Goal: Entertainment & Leisure: Browse casually

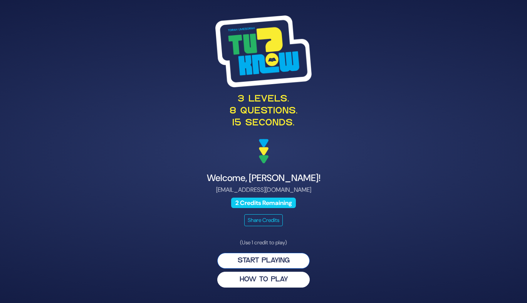
click at [235, 262] on button "Start Playing" at bounding box center [263, 260] width 93 height 16
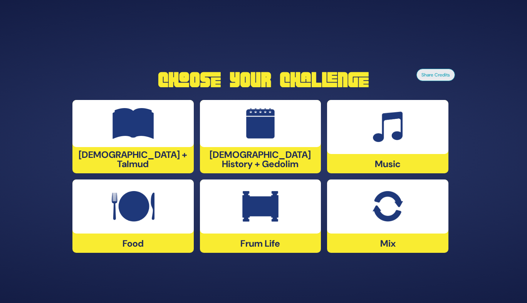
click at [396, 150] on div at bounding box center [387, 127] width 121 height 54
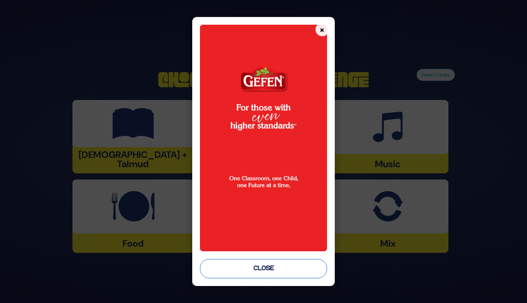
click at [252, 261] on button "Close" at bounding box center [263, 268] width 127 height 19
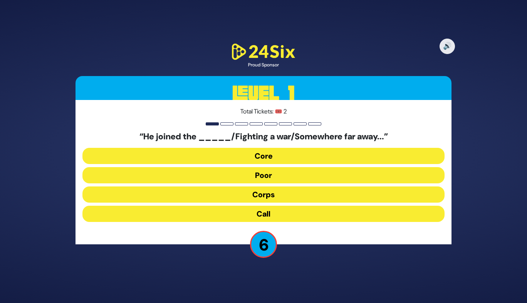
click at [259, 216] on button "Call" at bounding box center [263, 213] width 362 height 16
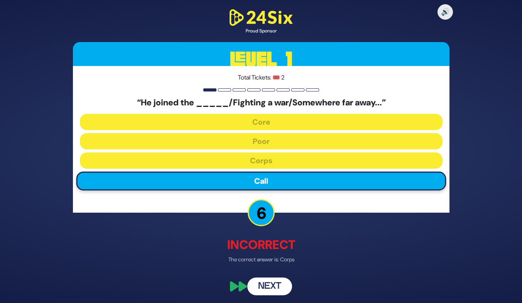
click at [263, 283] on button "Next" at bounding box center [269, 286] width 45 height 18
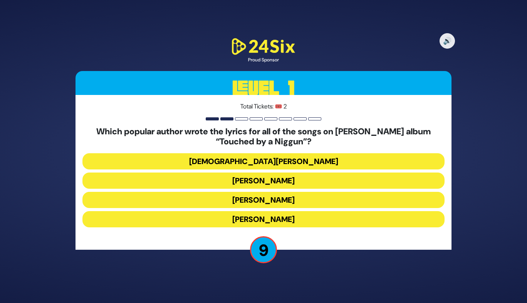
click at [247, 219] on button "Nachman Seltzer" at bounding box center [263, 219] width 362 height 16
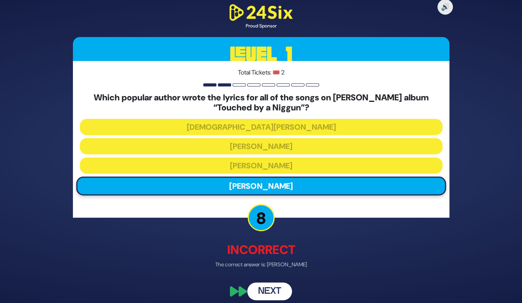
click at [270, 295] on button "Next" at bounding box center [269, 291] width 45 height 18
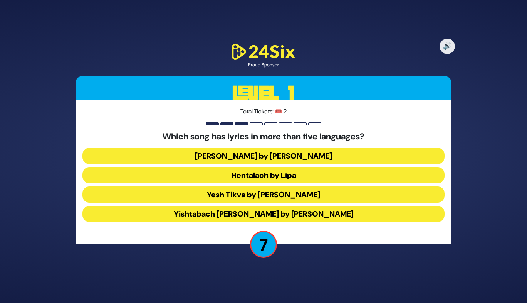
click at [236, 195] on button "Yesh Tikva by Benny Friedman" at bounding box center [263, 194] width 362 height 16
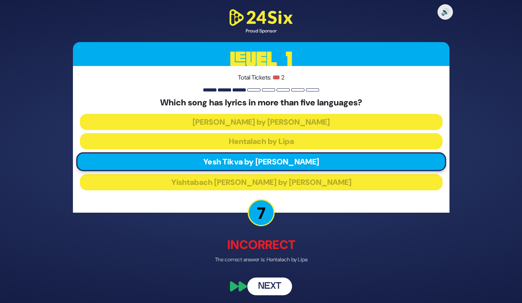
click at [264, 291] on button "Next" at bounding box center [269, 286] width 45 height 18
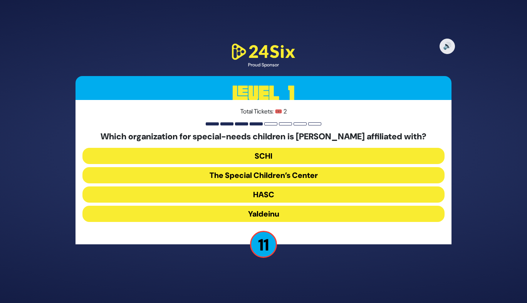
click at [245, 174] on button "The Special Children’s Center" at bounding box center [263, 175] width 362 height 16
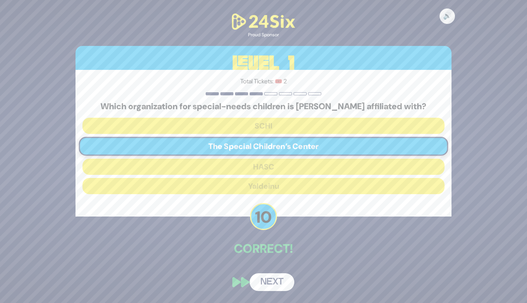
click at [266, 275] on button "Next" at bounding box center [272, 282] width 45 height 18
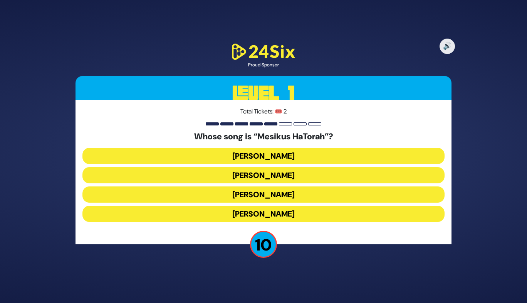
click at [254, 177] on button "[PERSON_NAME]" at bounding box center [263, 175] width 362 height 16
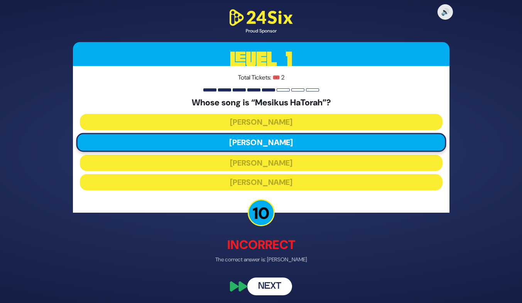
click at [268, 284] on button "Next" at bounding box center [269, 286] width 45 height 18
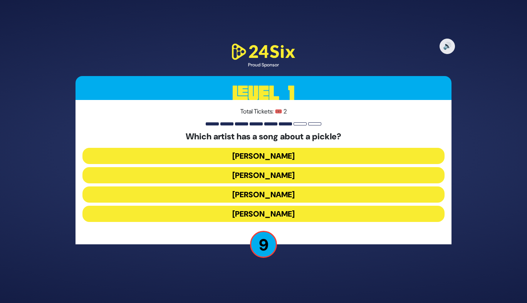
click at [254, 160] on button "Joey Newcomb" at bounding box center [263, 156] width 362 height 16
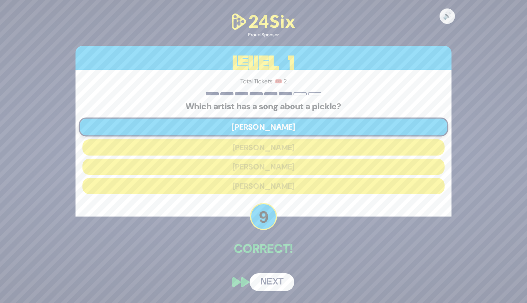
click at [269, 282] on button "Next" at bounding box center [272, 282] width 45 height 18
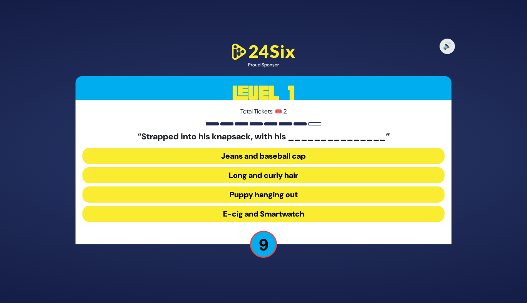
click at [256, 156] on button "Jeans and baseball cap" at bounding box center [263, 156] width 362 height 16
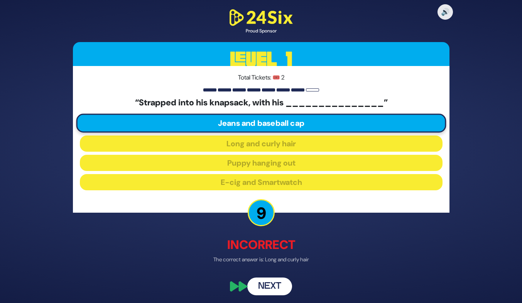
click at [263, 282] on button "Next" at bounding box center [269, 286] width 45 height 18
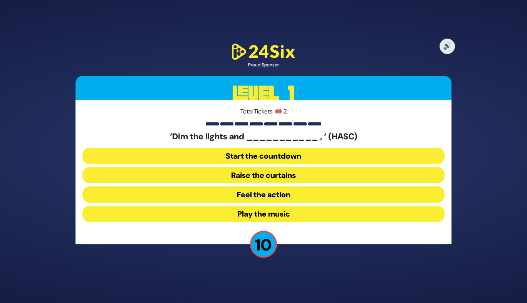
click at [240, 218] on button "Play the music" at bounding box center [263, 213] width 362 height 16
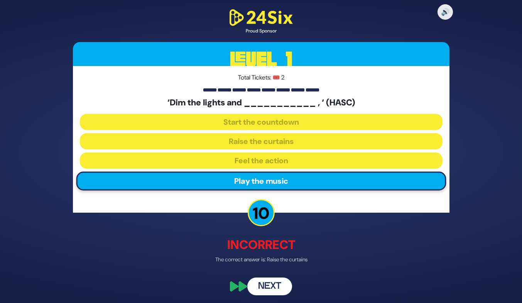
click at [269, 281] on button "Next" at bounding box center [269, 286] width 45 height 18
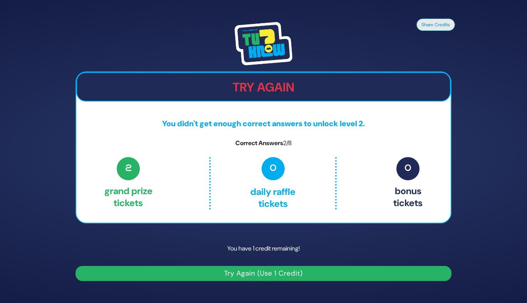
click at [122, 178] on p "2 Grand Prize tickets" at bounding box center [128, 183] width 48 height 52
click at [122, 169] on span "2" at bounding box center [128, 168] width 23 height 23
click at [131, 274] on button "Try Again (Use 1 Credit)" at bounding box center [264, 273] width 376 height 15
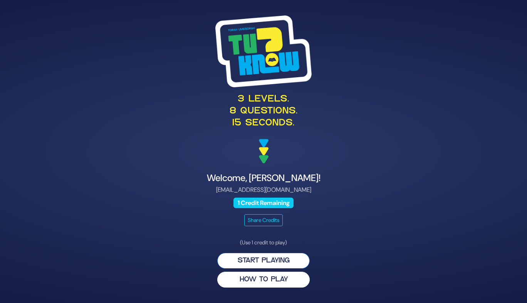
click at [232, 259] on button "Start Playing" at bounding box center [263, 260] width 93 height 16
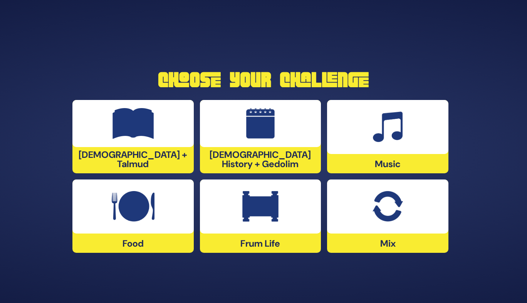
click at [372, 217] on div at bounding box center [387, 206] width 121 height 54
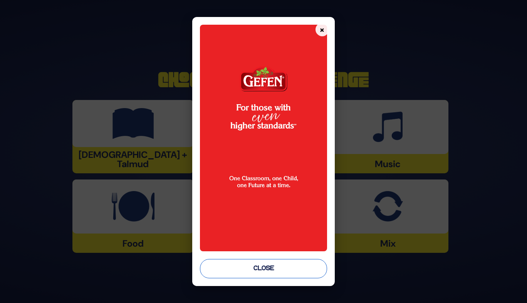
click at [221, 268] on button "Close" at bounding box center [263, 268] width 127 height 19
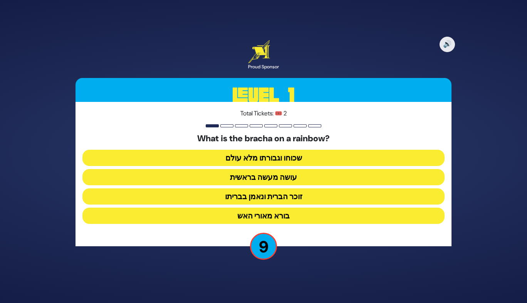
click at [261, 200] on button "זוכר הברית ונאמן בבריתו" at bounding box center [263, 196] width 362 height 16
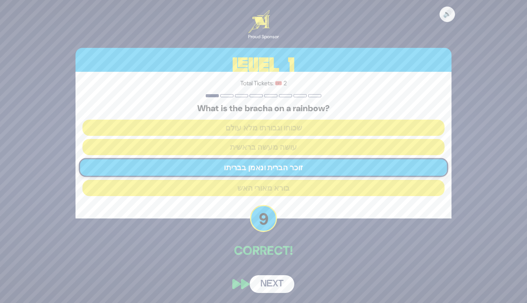
click at [266, 287] on button "Next" at bounding box center [272, 284] width 45 height 18
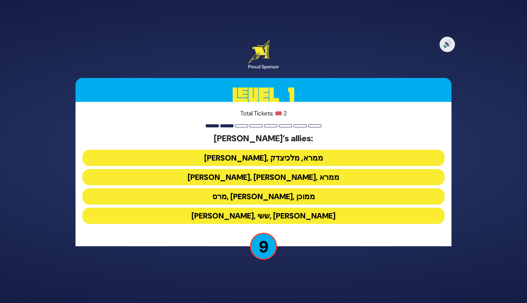
click at [254, 174] on button "[PERSON_NAME], [PERSON_NAME], ממרא" at bounding box center [263, 177] width 362 height 16
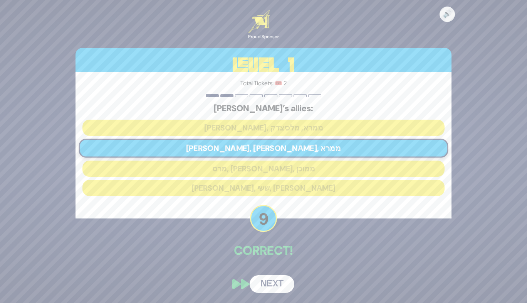
click at [264, 281] on button "Next" at bounding box center [272, 284] width 45 height 18
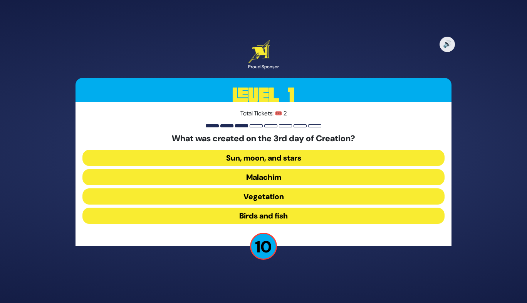
click at [245, 199] on button "Vegetation" at bounding box center [263, 196] width 362 height 16
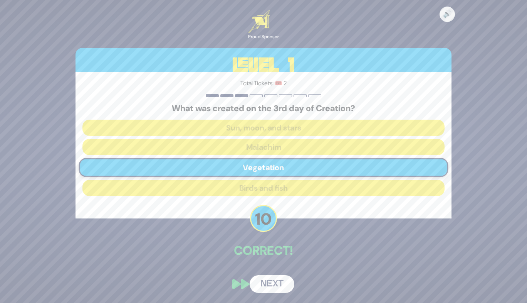
click at [269, 281] on button "Next" at bounding box center [272, 284] width 45 height 18
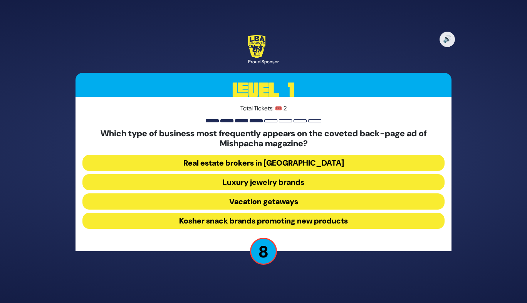
click at [252, 178] on button "Luxury jewelry brands" at bounding box center [263, 182] width 362 height 16
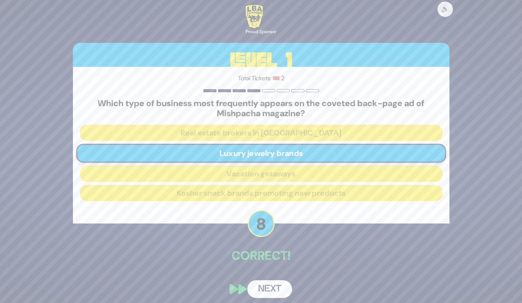
click at [263, 291] on button "Next" at bounding box center [269, 289] width 45 height 18
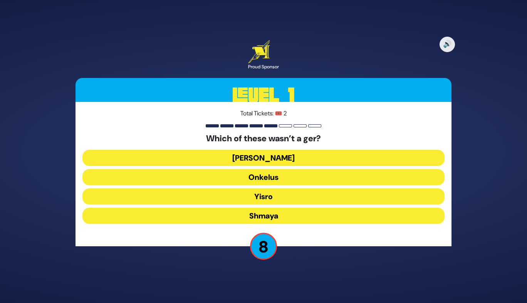
click at [243, 161] on button "[PERSON_NAME]" at bounding box center [263, 158] width 362 height 16
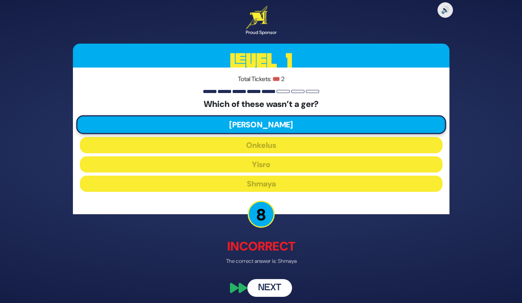
click at [267, 284] on button "Next" at bounding box center [269, 288] width 45 height 18
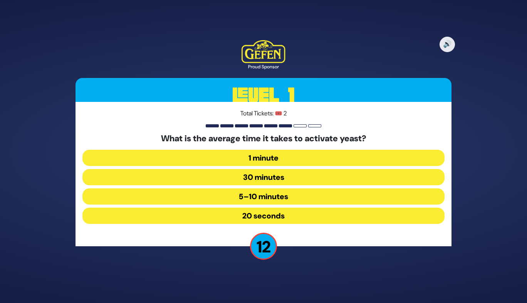
click at [255, 203] on button "5–10 minutes" at bounding box center [263, 196] width 362 height 16
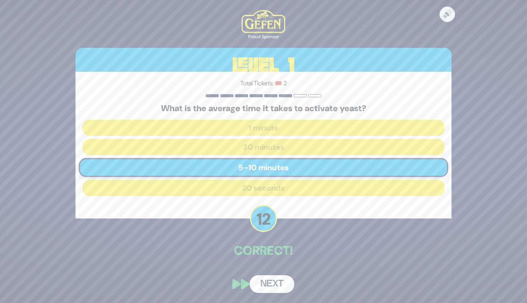
click at [265, 284] on button "Next" at bounding box center [272, 284] width 45 height 18
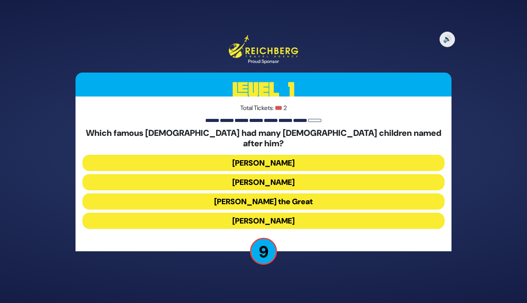
click at [263, 197] on button "[PERSON_NAME] the Great" at bounding box center [263, 201] width 362 height 16
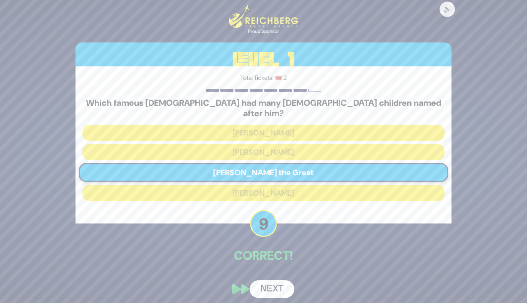
click at [273, 280] on button "Next" at bounding box center [272, 289] width 45 height 18
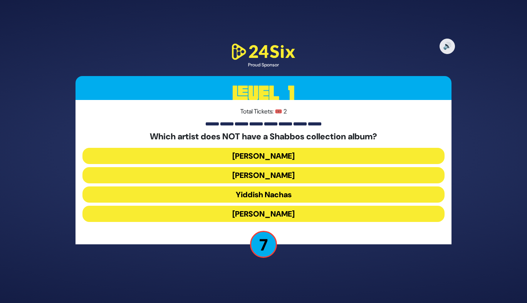
click at [263, 175] on button "[PERSON_NAME]" at bounding box center [263, 175] width 362 height 16
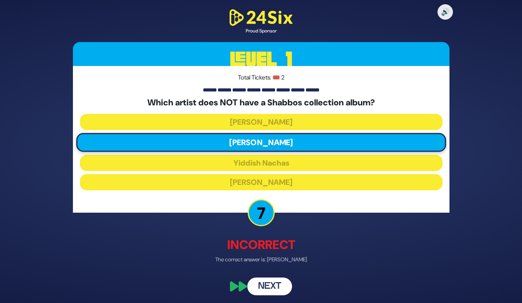
click at [275, 287] on button "Next" at bounding box center [269, 286] width 45 height 18
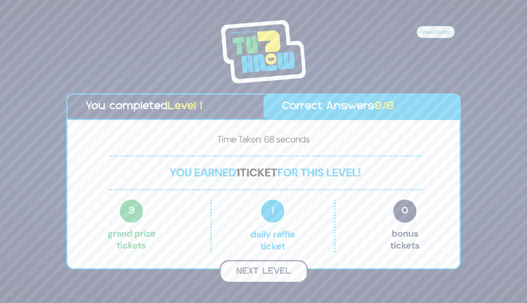
click at [279, 273] on button "Next Level" at bounding box center [264, 271] width 88 height 23
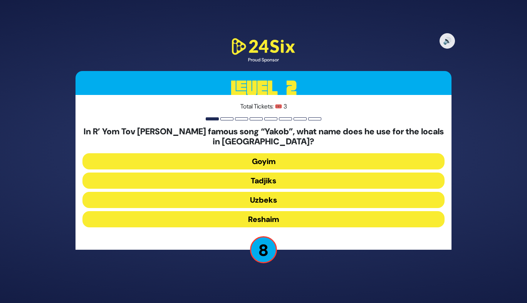
click at [257, 203] on button "Uzbeks" at bounding box center [263, 200] width 362 height 16
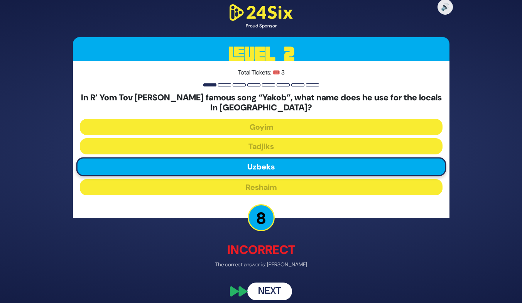
click at [266, 294] on button "Next" at bounding box center [269, 291] width 45 height 18
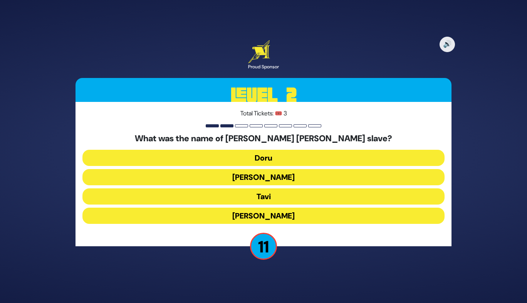
click at [269, 193] on button "Tavi" at bounding box center [263, 196] width 362 height 16
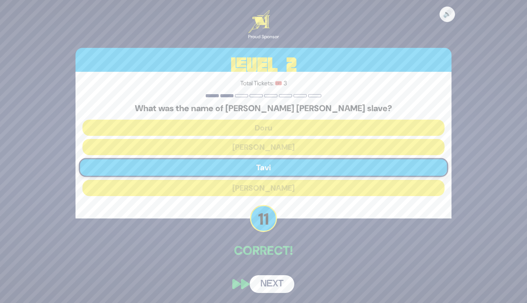
click at [267, 289] on button "Next" at bounding box center [272, 284] width 45 height 18
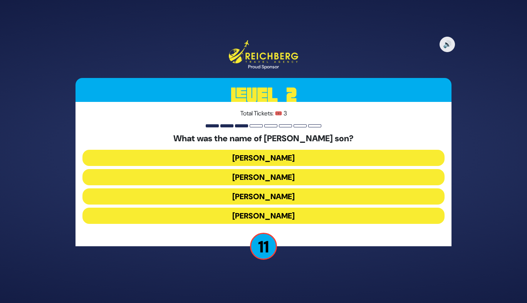
click at [260, 159] on button "[PERSON_NAME]" at bounding box center [263, 158] width 362 height 16
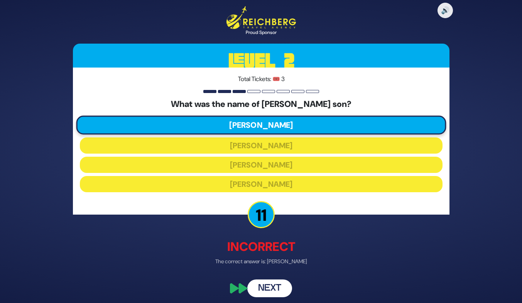
click at [263, 285] on button "Next" at bounding box center [269, 288] width 45 height 18
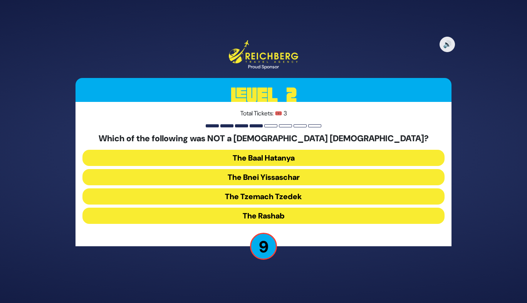
click at [250, 215] on button "The Rashab" at bounding box center [263, 215] width 362 height 16
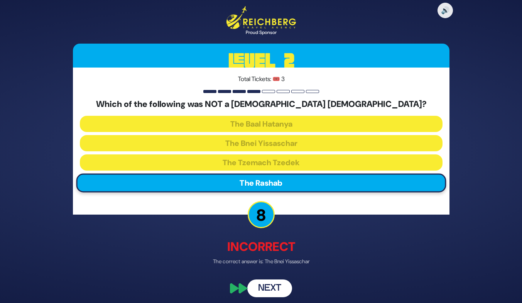
click at [268, 292] on button "Next" at bounding box center [269, 288] width 45 height 18
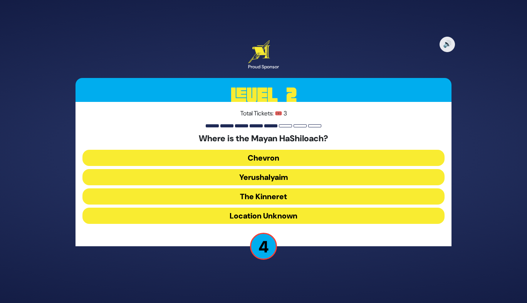
click at [257, 219] on button "Location Unknown" at bounding box center [263, 215] width 362 height 16
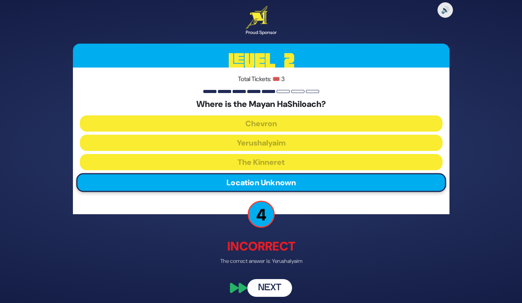
click at [266, 288] on button "Next" at bounding box center [269, 288] width 45 height 18
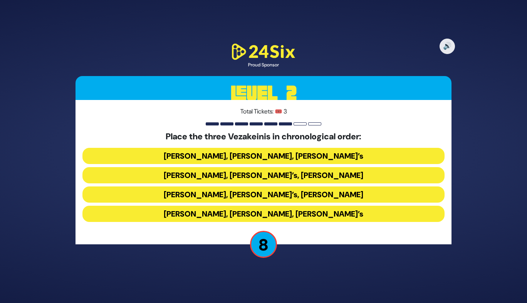
click at [216, 215] on button "[PERSON_NAME], [PERSON_NAME], [PERSON_NAME]’s" at bounding box center [263, 213] width 362 height 16
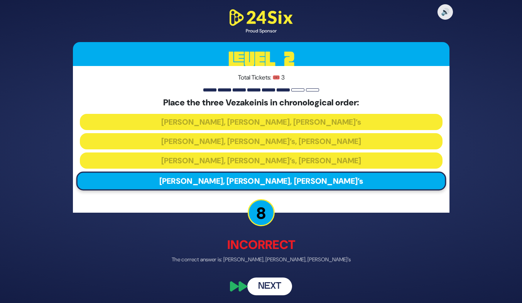
click at [264, 289] on button "Next" at bounding box center [269, 286] width 45 height 18
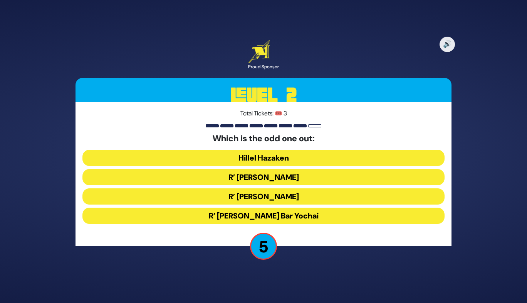
drag, startPoint x: 251, startPoint y: 161, endPoint x: 267, endPoint y: 197, distance: 39.9
click at [267, 197] on div "Which is the odd one out: Hillel Hazaken R’ [PERSON_NAME] R’ [PERSON_NAME] R’ […" at bounding box center [263, 179] width 362 height 93
click at [267, 197] on button "R’ [PERSON_NAME]" at bounding box center [263, 196] width 362 height 16
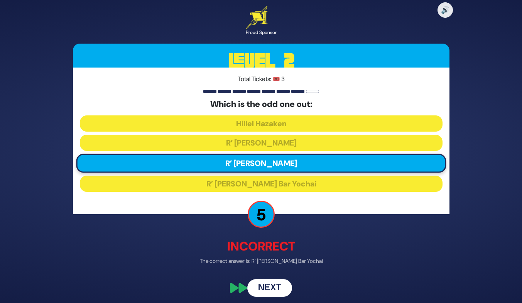
click at [271, 284] on button "Next" at bounding box center [269, 288] width 45 height 18
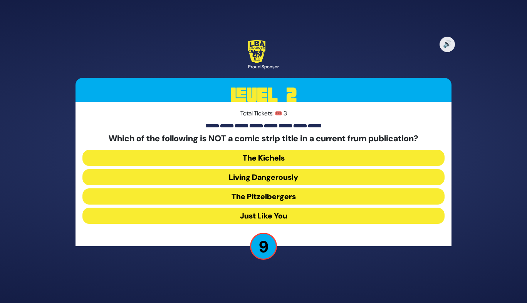
click at [266, 172] on button "Living Dangerously" at bounding box center [263, 177] width 362 height 16
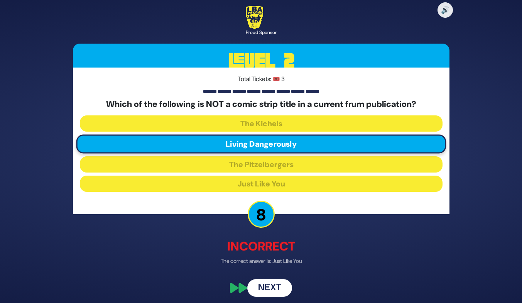
click at [271, 286] on button "Next" at bounding box center [269, 288] width 45 height 18
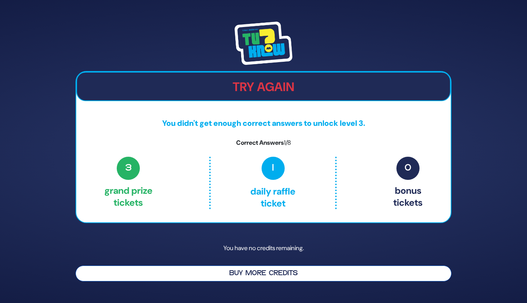
click at [258, 270] on button "Buy More Credits" at bounding box center [264, 273] width 376 height 16
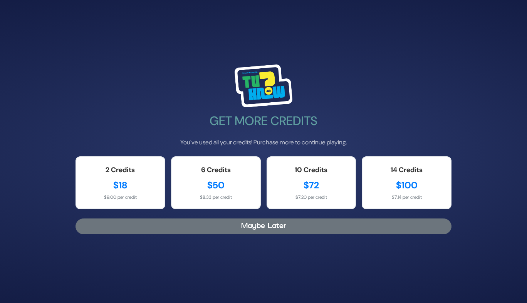
click at [134, 224] on button "Maybe Later" at bounding box center [264, 226] width 376 height 16
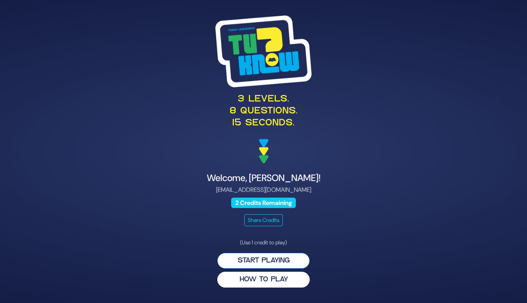
click at [260, 260] on button "Start Playing" at bounding box center [263, 260] width 93 height 16
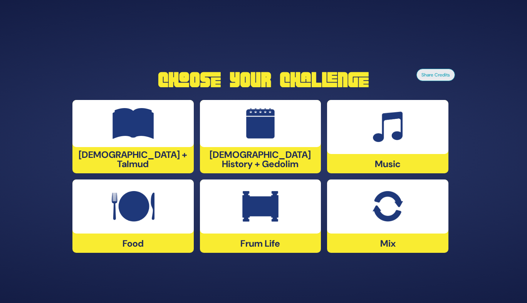
click at [145, 134] on img at bounding box center [134, 123] width 42 height 31
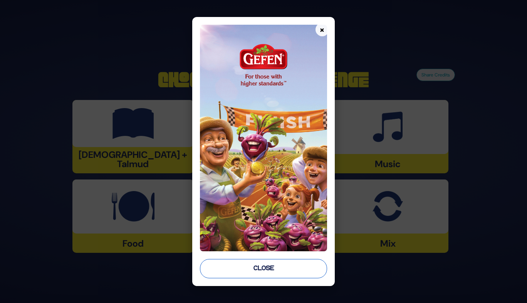
click at [259, 274] on button "Close" at bounding box center [263, 268] width 127 height 19
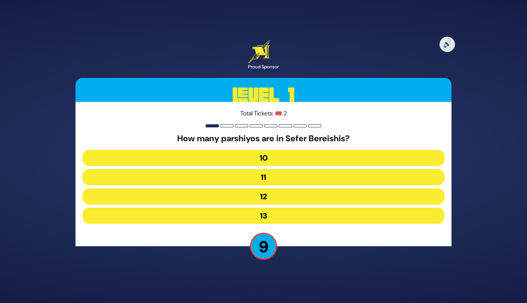
click at [126, 192] on button "12" at bounding box center [263, 196] width 362 height 16
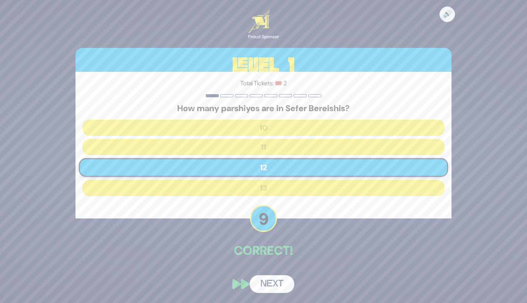
click at [273, 290] on button "Next" at bounding box center [272, 284] width 45 height 18
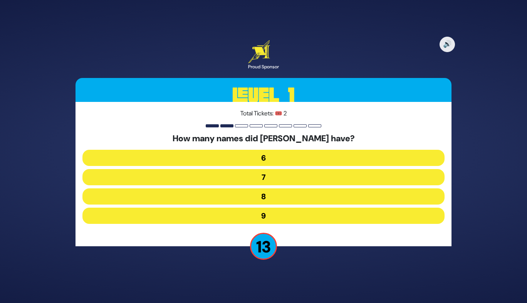
click at [126, 174] on button "7" at bounding box center [263, 177] width 362 height 16
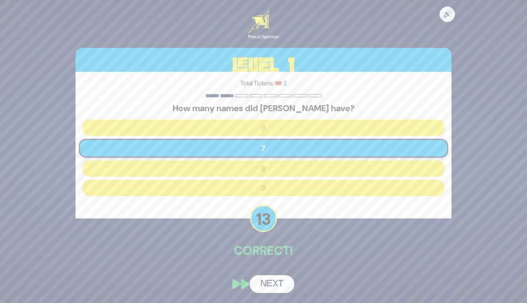
click at [269, 285] on button "Next" at bounding box center [272, 284] width 45 height 18
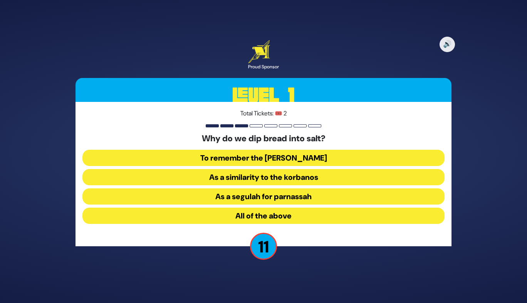
click at [120, 176] on button "As a similarity to the korbanos" at bounding box center [263, 177] width 362 height 16
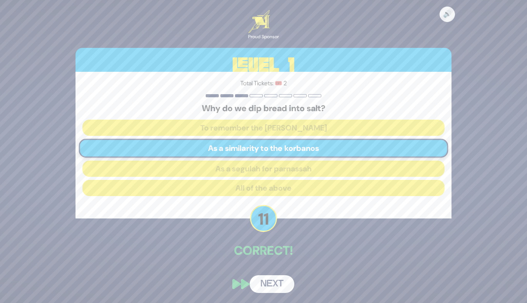
click at [273, 288] on button "Next" at bounding box center [272, 284] width 45 height 18
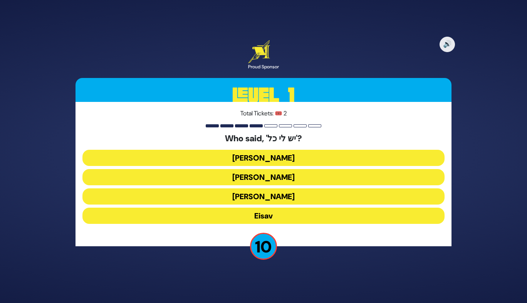
click at [107, 159] on button "Yaakov Avinu" at bounding box center [263, 158] width 362 height 16
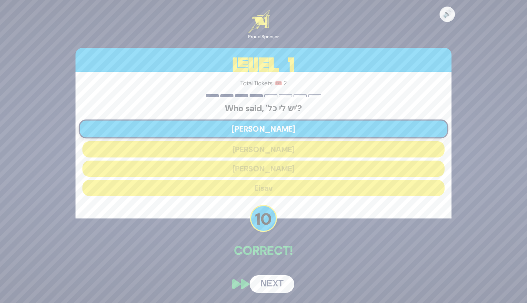
click at [281, 287] on button "Next" at bounding box center [272, 284] width 45 height 18
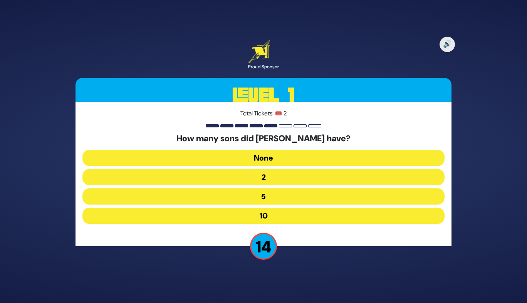
click at [138, 219] on button "10" at bounding box center [263, 215] width 362 height 16
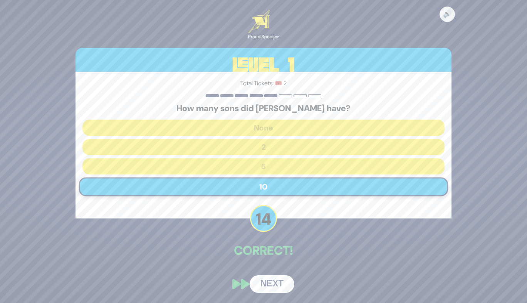
click at [264, 290] on button "Next" at bounding box center [272, 284] width 45 height 18
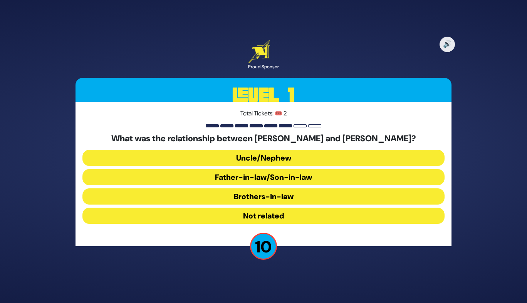
click at [247, 157] on button "Uncle/Nephew" at bounding box center [263, 158] width 362 height 16
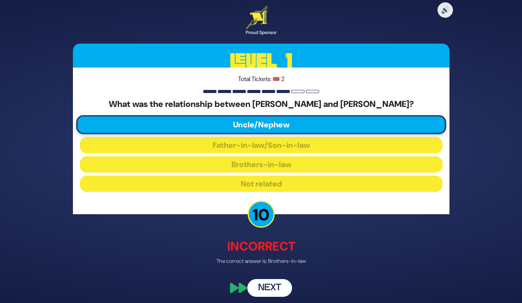
click at [268, 286] on button "Next" at bounding box center [269, 288] width 45 height 18
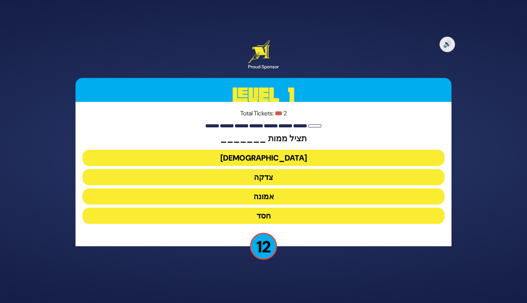
click at [239, 180] on button "צדקה" at bounding box center [263, 177] width 362 height 16
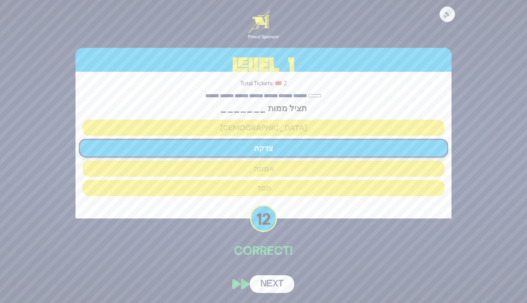
click at [268, 281] on button "Next" at bounding box center [272, 284] width 45 height 18
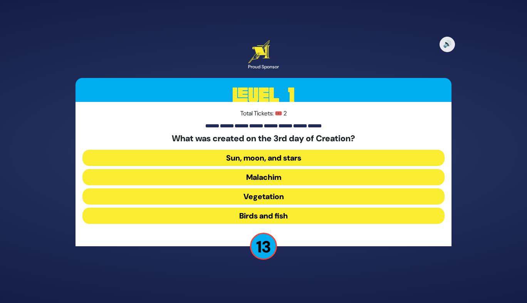
click at [173, 195] on button "Vegetation" at bounding box center [263, 196] width 362 height 16
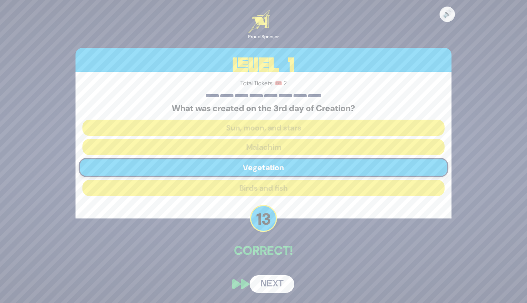
click at [276, 282] on button "Next" at bounding box center [272, 284] width 45 height 18
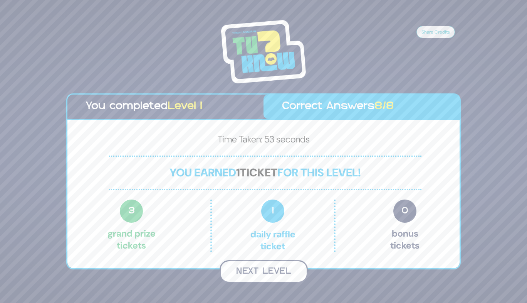
click at [267, 264] on button "Next Level" at bounding box center [264, 271] width 88 height 23
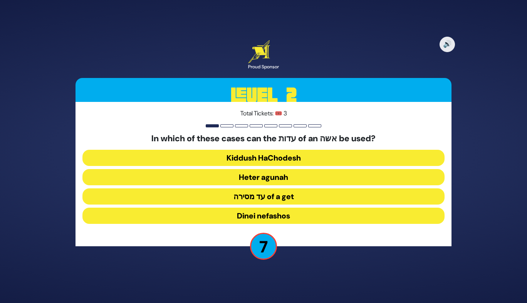
click at [128, 217] on button "Dinei nefashos" at bounding box center [263, 215] width 362 height 16
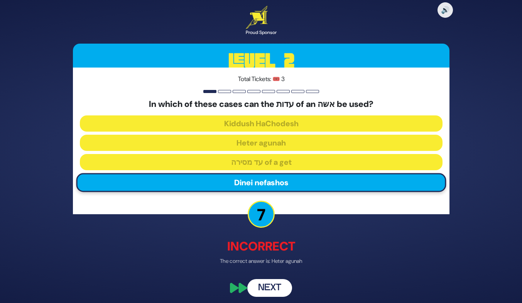
click at [266, 290] on button "Next" at bounding box center [269, 288] width 45 height 18
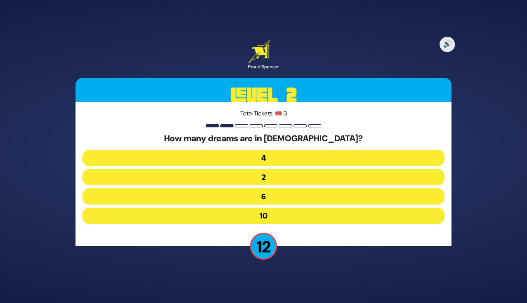
click at [259, 158] on button "4" at bounding box center [263, 158] width 362 height 16
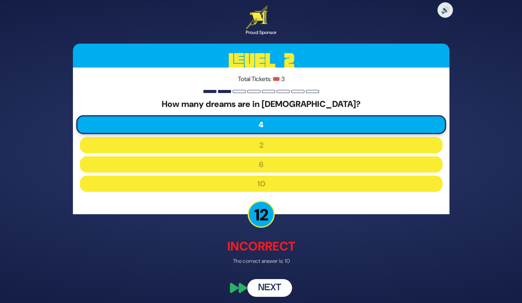
click at [266, 286] on button "Next" at bounding box center [269, 288] width 45 height 18
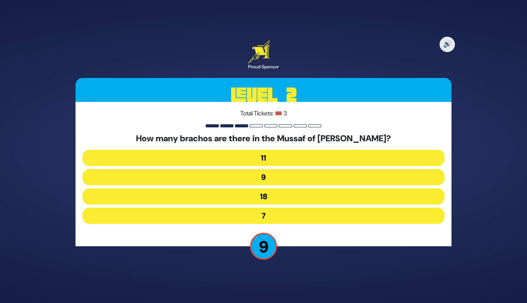
click at [262, 193] on button "18" at bounding box center [263, 196] width 362 height 16
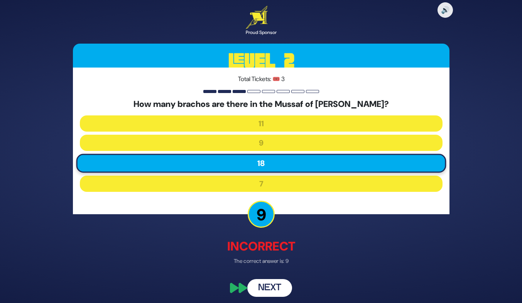
click at [262, 290] on button "Next" at bounding box center [269, 288] width 45 height 18
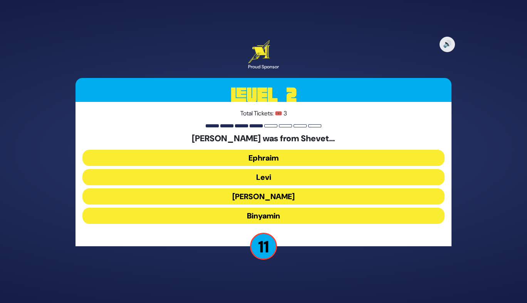
click at [267, 213] on button "Binyamin" at bounding box center [263, 215] width 362 height 16
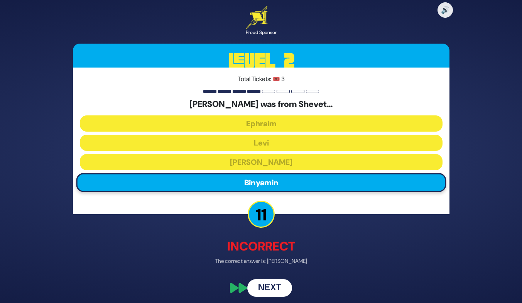
click at [266, 288] on button "Next" at bounding box center [269, 288] width 45 height 18
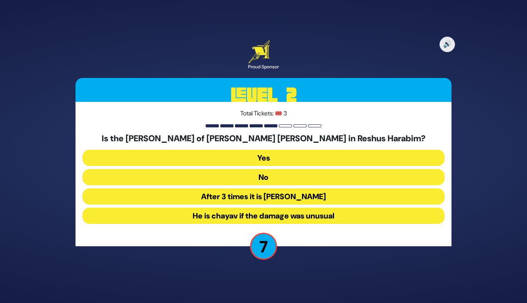
click at [253, 198] on button "After 3 times it is chayav" at bounding box center [263, 196] width 362 height 16
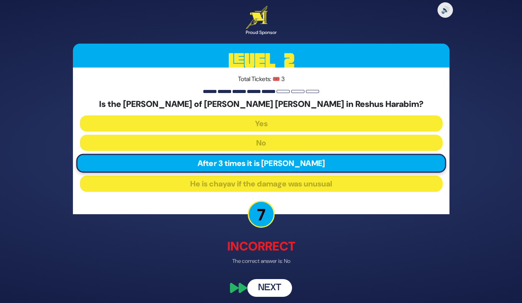
click at [261, 287] on button "Next" at bounding box center [269, 288] width 45 height 18
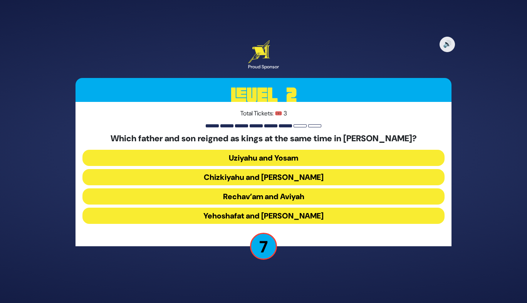
click at [269, 216] on button "Yehoshafat and Yehoram" at bounding box center [263, 215] width 362 height 16
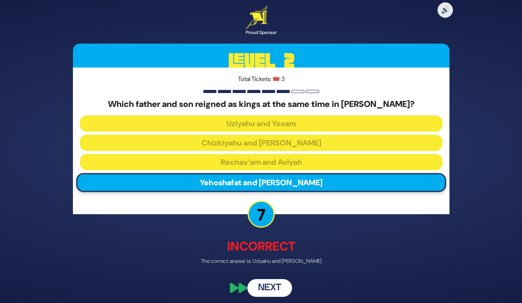
click at [268, 284] on button "Next" at bounding box center [269, 288] width 45 height 18
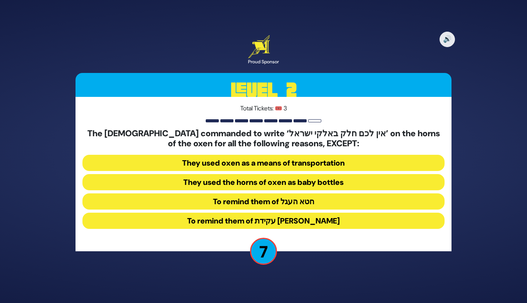
click at [272, 188] on button "They used the horns of oxen as baby bottles" at bounding box center [263, 182] width 362 height 16
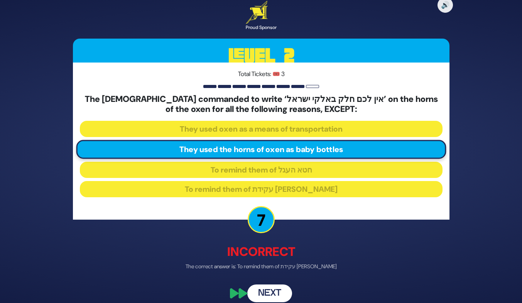
click at [268, 290] on button "Next" at bounding box center [269, 293] width 45 height 18
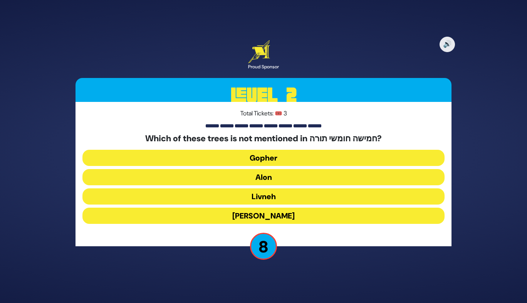
click at [259, 217] on button "Oren" at bounding box center [263, 215] width 362 height 16
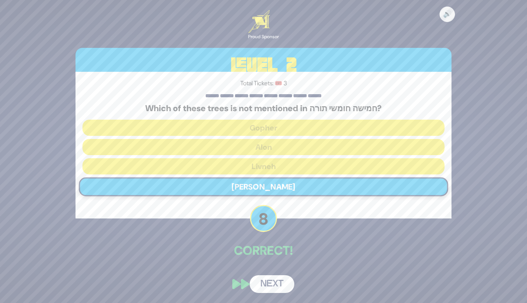
click at [276, 279] on button "Next" at bounding box center [272, 284] width 45 height 18
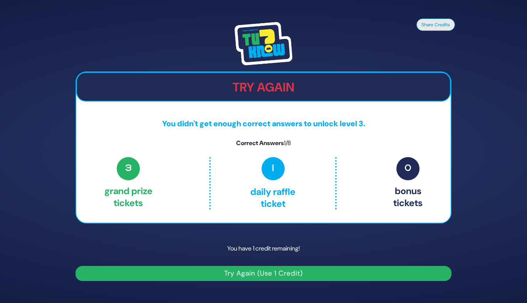
click at [274, 277] on button "Try Again (Use 1 Credit)" at bounding box center [264, 273] width 376 height 15
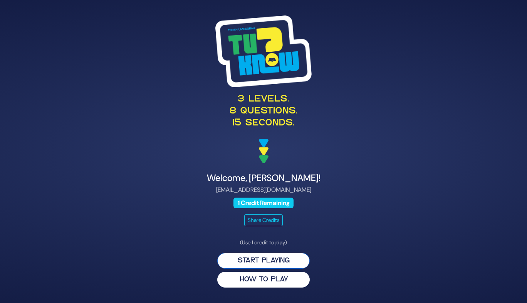
click at [234, 264] on button "Start Playing" at bounding box center [263, 260] width 93 height 16
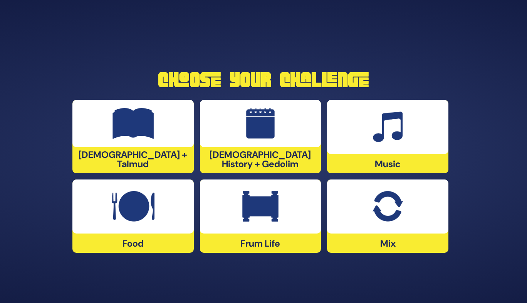
click at [117, 202] on img at bounding box center [133, 206] width 43 height 31
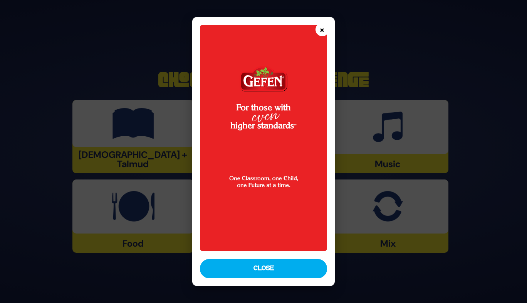
click at [324, 30] on button "×" at bounding box center [322, 29] width 13 height 13
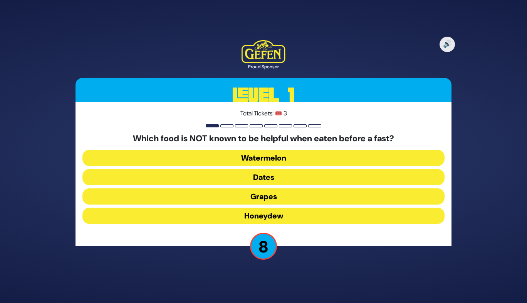
click at [273, 211] on button "Honeydew" at bounding box center [263, 215] width 362 height 16
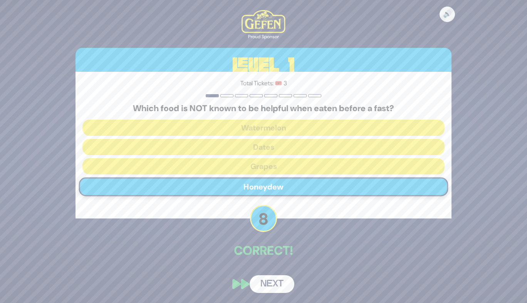
click at [264, 281] on button "Next" at bounding box center [272, 284] width 45 height 18
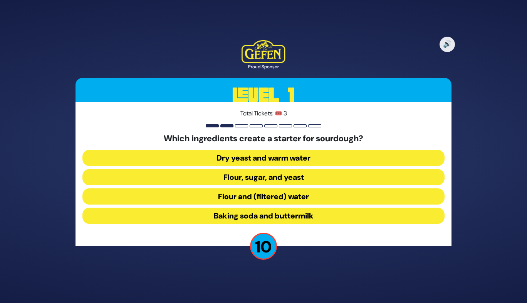
click at [259, 199] on button "Flour and (filtered) water" at bounding box center [263, 196] width 362 height 16
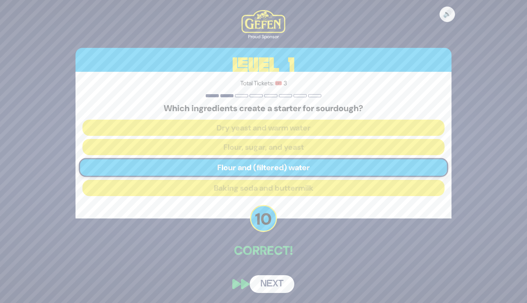
click at [269, 284] on button "Next" at bounding box center [272, 284] width 45 height 18
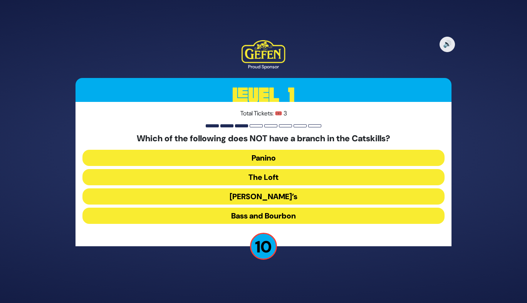
click at [247, 224] on div "Which of the following does NOT have a branch in the Catskills? Panino The Loft…" at bounding box center [263, 179] width 362 height 93
click at [244, 221] on button "Bass and Bourbon" at bounding box center [263, 215] width 362 height 16
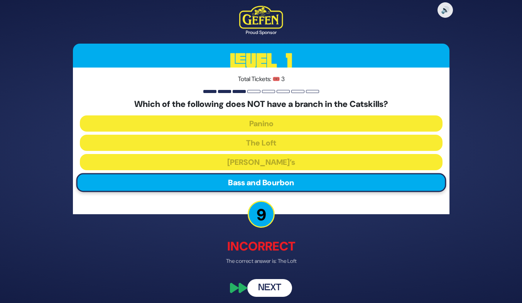
click at [259, 280] on button "Next" at bounding box center [269, 288] width 45 height 18
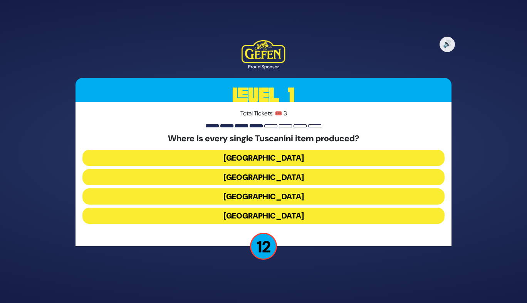
click at [253, 200] on button "Italy" at bounding box center [263, 196] width 362 height 16
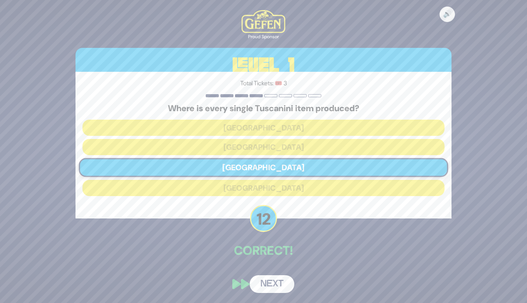
click at [259, 283] on button "Next" at bounding box center [272, 284] width 45 height 18
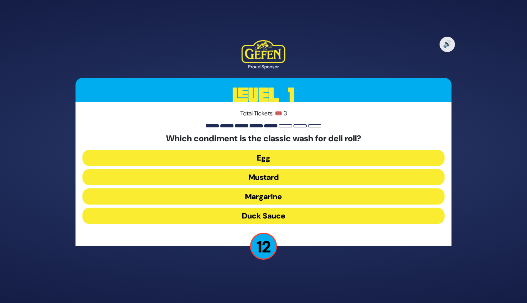
click at [250, 176] on button "Mustard" at bounding box center [263, 177] width 362 height 16
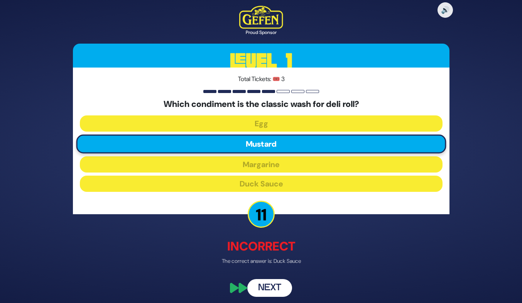
click at [271, 285] on button "Next" at bounding box center [269, 288] width 45 height 18
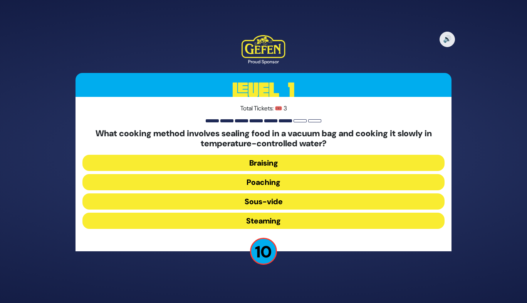
click at [252, 204] on button "Sous-vide" at bounding box center [263, 201] width 362 height 16
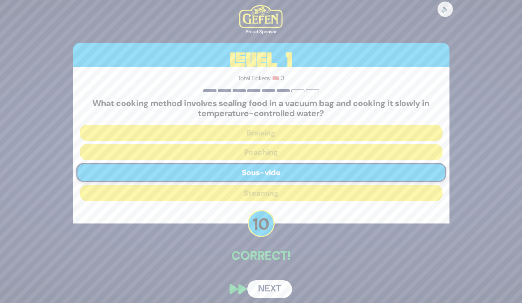
click at [265, 290] on button "Next" at bounding box center [269, 289] width 45 height 18
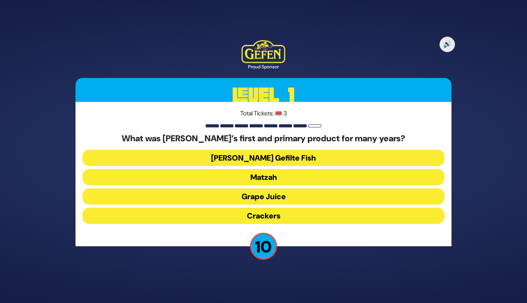
click at [234, 179] on button "Matzah" at bounding box center [263, 177] width 362 height 16
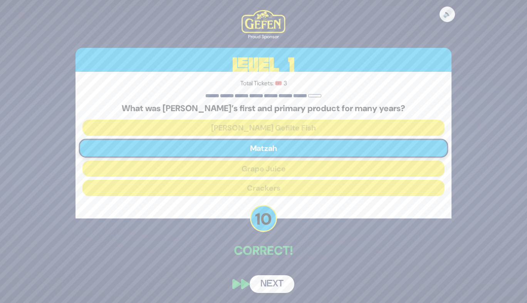
click at [261, 283] on button "Next" at bounding box center [272, 284] width 45 height 18
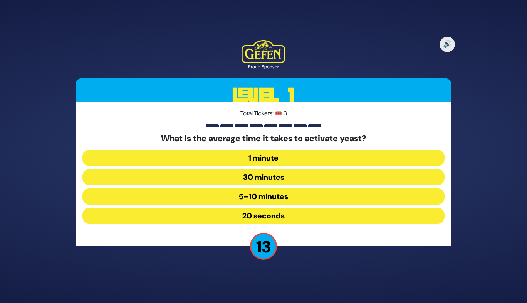
click at [247, 195] on button "5–10 minutes" at bounding box center [263, 196] width 362 height 16
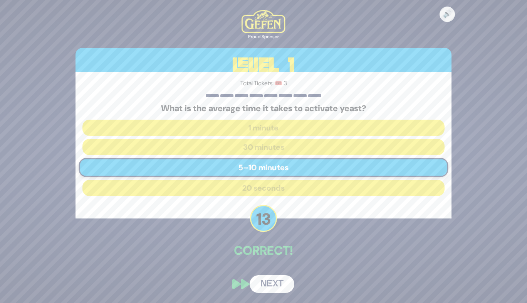
click at [271, 279] on button "Next" at bounding box center [272, 284] width 45 height 18
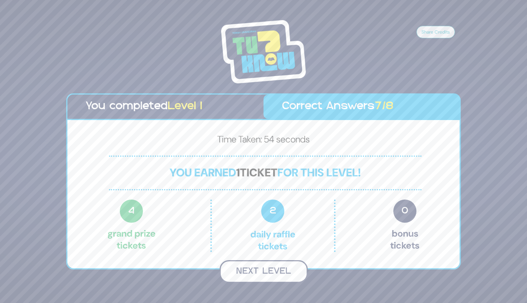
click at [264, 274] on button "Next Level" at bounding box center [264, 271] width 88 height 23
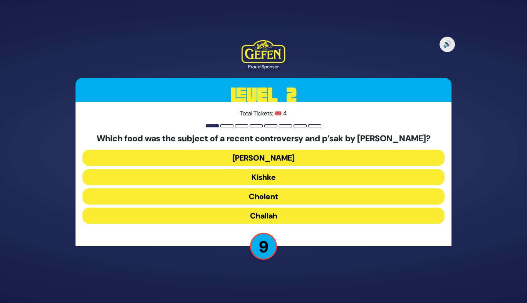
click at [244, 204] on button "Cholent" at bounding box center [263, 196] width 362 height 16
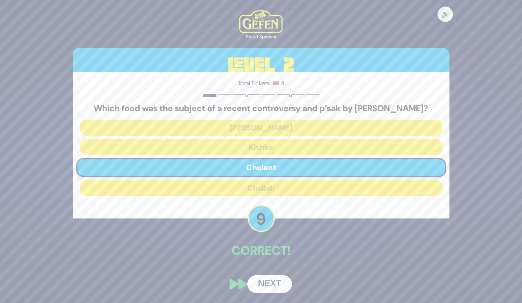
click at [267, 290] on button "Next" at bounding box center [269, 284] width 45 height 18
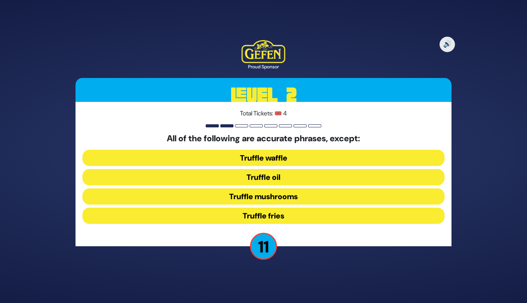
click at [242, 163] on button "Truffle waffle" at bounding box center [263, 158] width 362 height 16
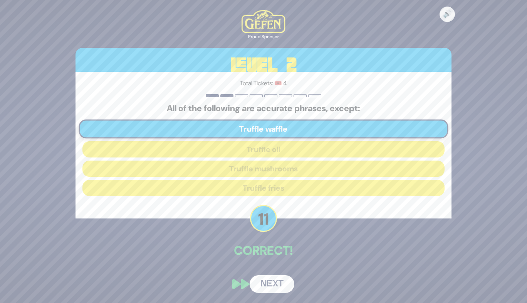
click at [273, 287] on button "Next" at bounding box center [272, 284] width 45 height 18
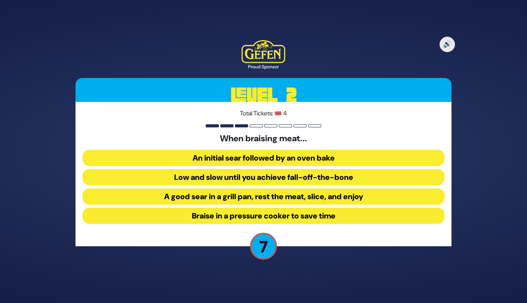
click at [210, 199] on button "A good sear in a grill pan, rest the meat, slice, and enjoy" at bounding box center [263, 196] width 362 height 16
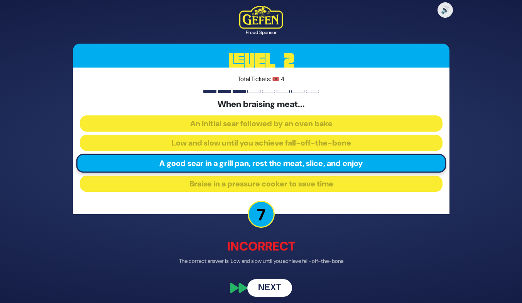
click at [267, 289] on button "Next" at bounding box center [269, 288] width 45 height 18
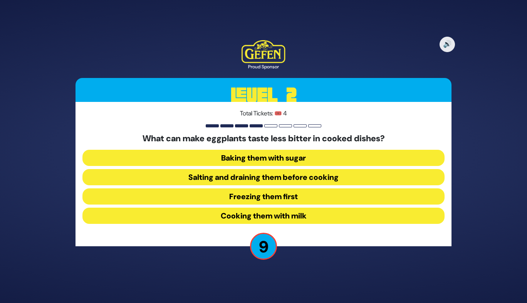
click at [232, 178] on button "Salting and draining them before cooking" at bounding box center [263, 177] width 362 height 16
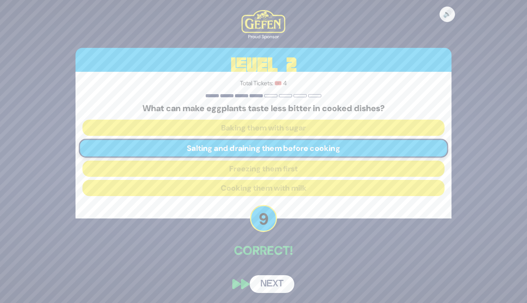
click at [263, 284] on button "Next" at bounding box center [272, 284] width 45 height 18
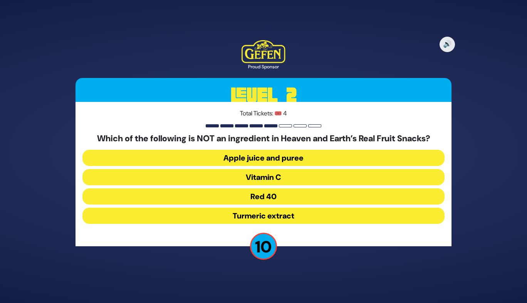
click at [252, 192] on button "Red 40" at bounding box center [263, 196] width 362 height 16
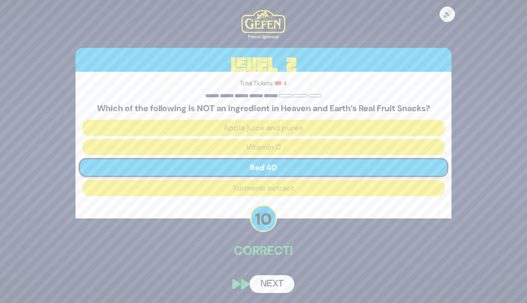
click at [267, 288] on button "Next" at bounding box center [272, 284] width 45 height 18
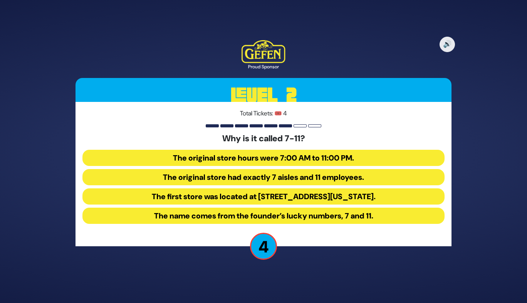
click at [269, 201] on button "The first store was located at 7 Eleventh Street in Dallas, Texas." at bounding box center [263, 196] width 362 height 16
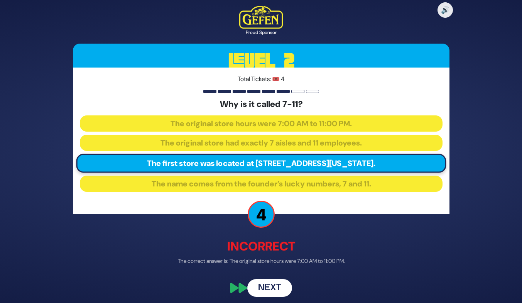
click at [269, 288] on button "Next" at bounding box center [269, 288] width 45 height 18
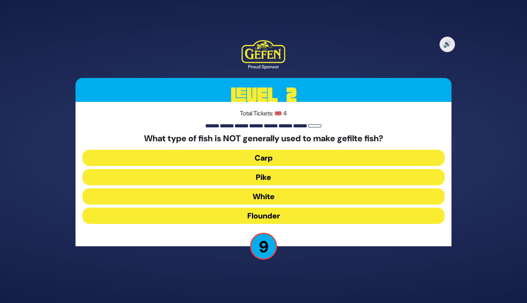
click at [250, 171] on button "Pike" at bounding box center [263, 177] width 362 height 16
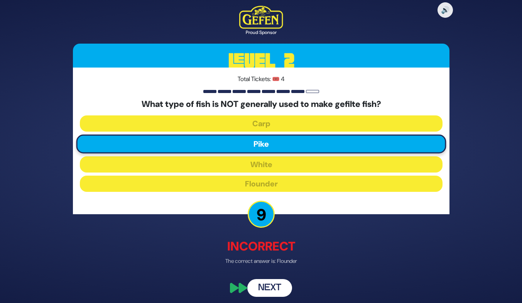
click at [266, 282] on button "Next" at bounding box center [269, 288] width 45 height 18
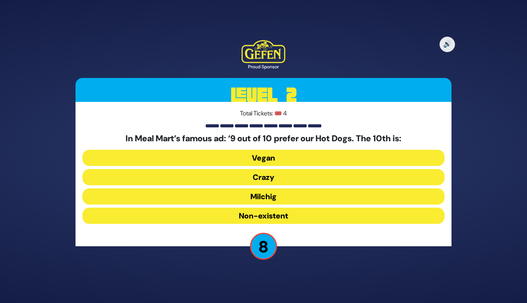
click at [273, 176] on button "Crazy" at bounding box center [263, 177] width 362 height 16
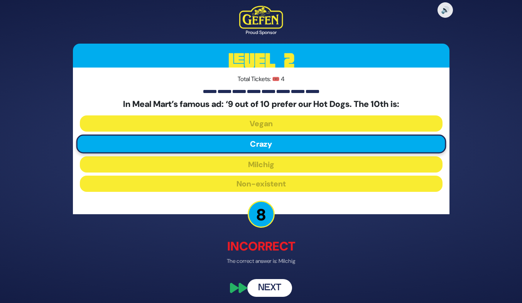
click at [272, 286] on button "Next" at bounding box center [269, 288] width 45 height 18
